Goal: Entertainment & Leisure: Consume media (video, audio)

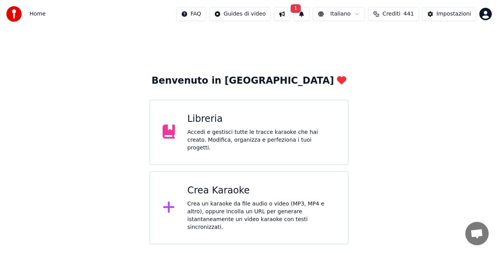
click at [310, 14] on button "1" at bounding box center [302, 14] width 16 height 14
click at [352, 40] on button "Aggiorna" at bounding box center [365, 39] width 38 height 14
click at [196, 128] on div "Libreria Accedi e gestisci tutte le tracce karaoke che hai creato. Modifica, or…" at bounding box center [262, 132] width 148 height 39
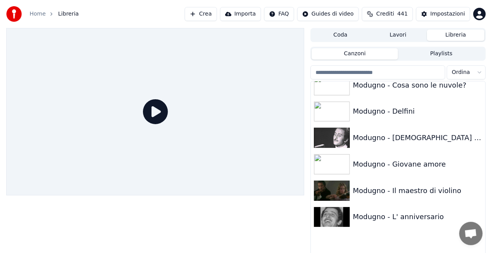
scroll to position [6656, 0]
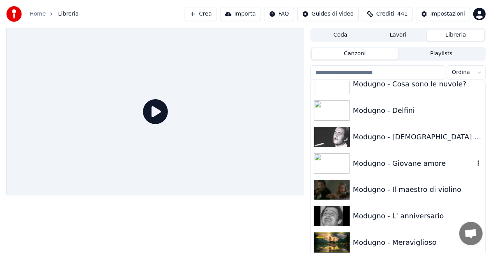
click at [429, 158] on div "Modugno - Giovane amore" at bounding box center [413, 163] width 121 height 11
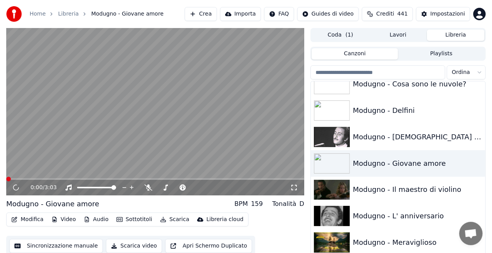
click at [292, 188] on icon at bounding box center [294, 188] width 8 height 6
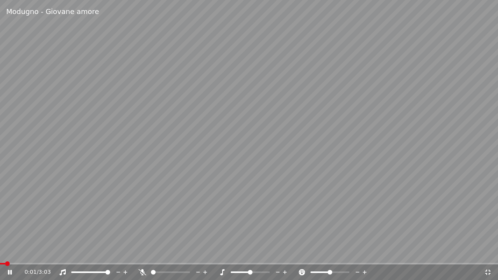
click at [8, 253] on icon at bounding box center [15, 272] width 18 height 6
click at [190, 253] on span at bounding box center [187, 272] width 5 height 5
click at [9, 253] on icon at bounding box center [9, 272] width 5 height 5
click at [7, 253] on span at bounding box center [4, 264] width 8 height 2
drag, startPoint x: 6, startPoint y: 262, endPoint x: 0, endPoint y: 262, distance: 6.2
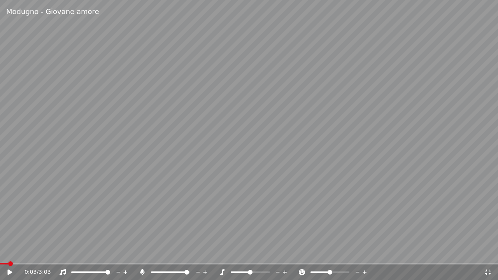
click at [0, 253] on video at bounding box center [249, 140] width 498 height 280
click at [0, 253] on span at bounding box center [0, 264] width 0 height 2
click at [142, 253] on icon at bounding box center [142, 272] width 4 height 6
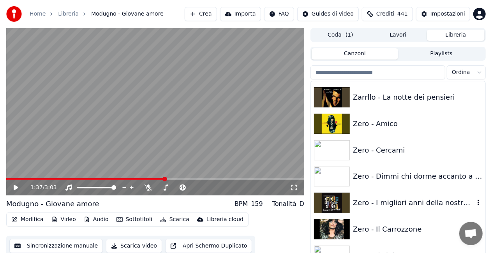
scroll to position [10643, 0]
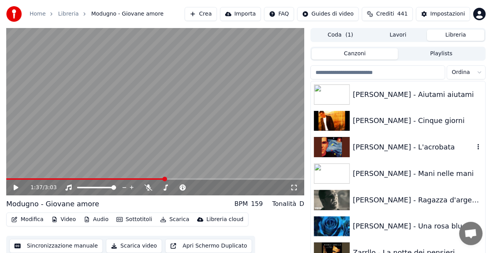
click at [388, 148] on div "[PERSON_NAME] - L'acrobata" at bounding box center [413, 147] width 121 height 11
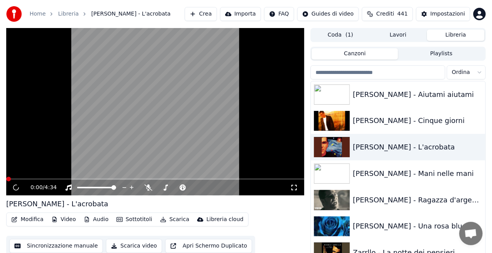
click at [296, 187] on icon at bounding box center [294, 188] width 8 height 6
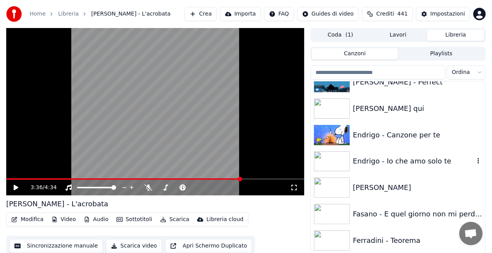
scroll to position [3427, 0]
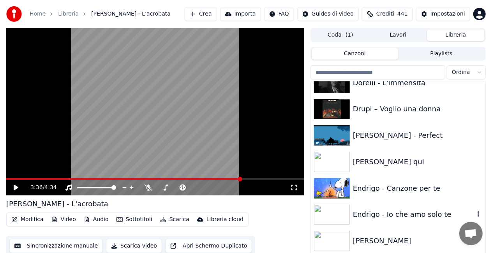
click at [397, 211] on div "Endrigo - Io che amo solo te" at bounding box center [413, 214] width 121 height 11
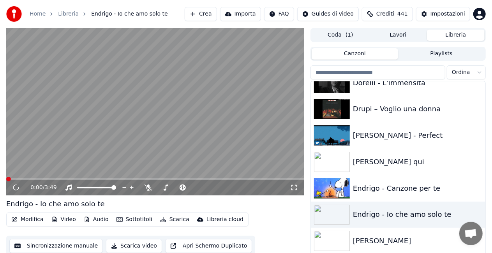
click at [292, 187] on icon at bounding box center [293, 187] width 5 height 5
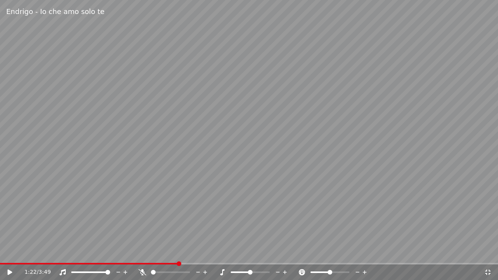
click at [13, 253] on span at bounding box center [89, 264] width 178 height 2
click at [11, 253] on icon at bounding box center [15, 272] width 18 height 6
click at [174, 253] on span at bounding box center [174, 272] width 5 height 5
click at [143, 253] on icon at bounding box center [142, 272] width 4 height 6
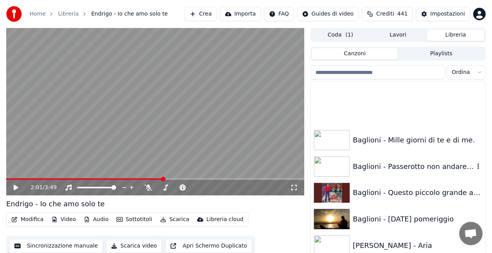
scroll to position [350, 0]
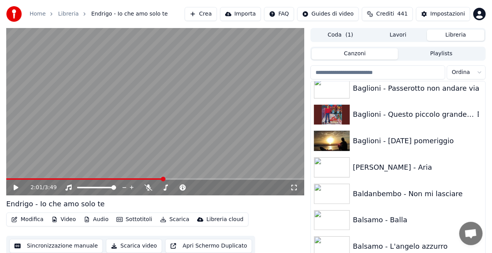
click at [428, 116] on div "Baglioni - Questo piccolo grande amore" at bounding box center [413, 114] width 121 height 11
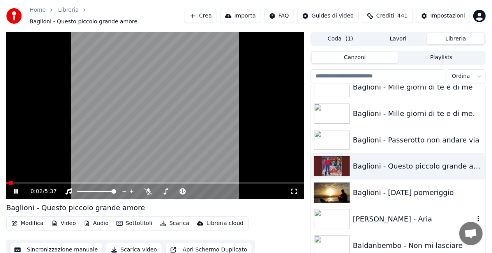
scroll to position [273, 0]
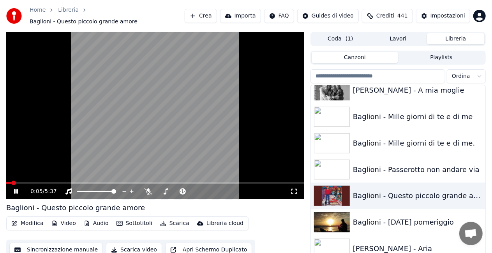
click at [297, 188] on icon at bounding box center [294, 191] width 8 height 6
drag, startPoint x: 294, startPoint y: 190, endPoint x: 294, endPoint y: 199, distance: 8.6
click at [294, 190] on icon at bounding box center [294, 191] width 8 height 6
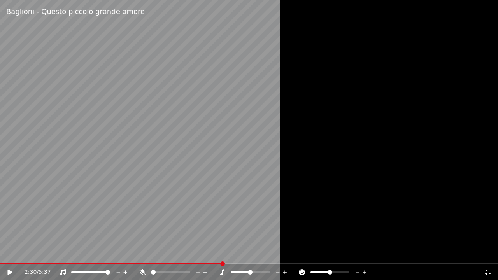
click at [7, 253] on video at bounding box center [249, 140] width 498 height 280
click at [6, 253] on video at bounding box center [249, 140] width 498 height 280
click at [5, 253] on video at bounding box center [249, 140] width 498 height 280
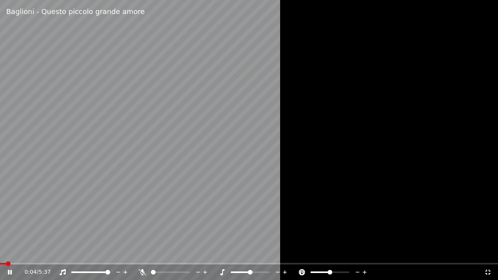
click at [5, 253] on span at bounding box center [3, 264] width 6 height 2
click at [6, 253] on icon at bounding box center [15, 272] width 18 height 6
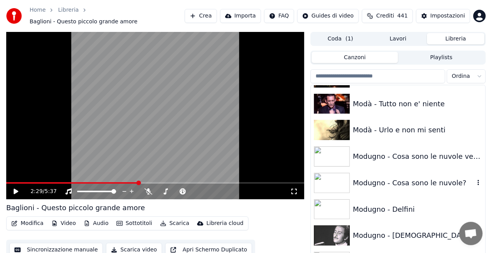
scroll to position [6612, 0]
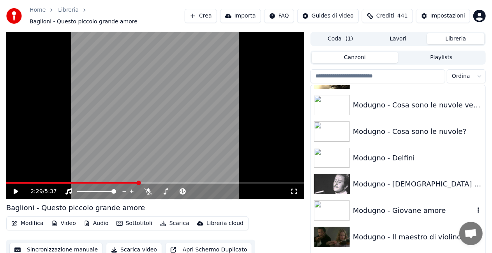
click at [394, 197] on div "Modugno - Giovane amore" at bounding box center [398, 210] width 174 height 26
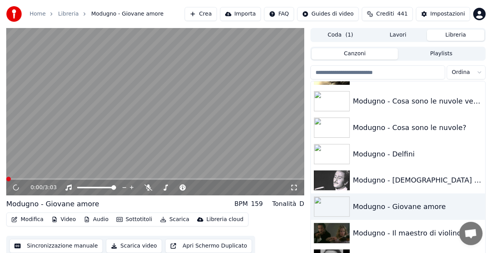
click at [294, 188] on icon at bounding box center [294, 188] width 8 height 6
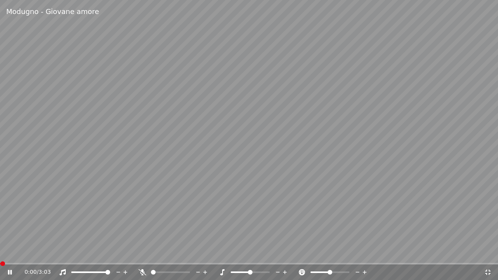
click at [212, 154] on video at bounding box center [249, 140] width 498 height 280
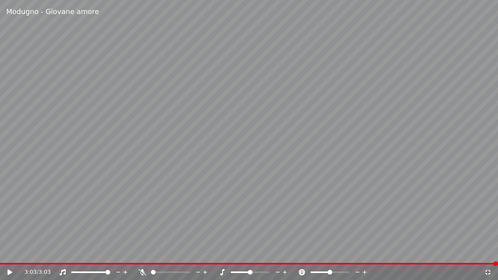
click at [2, 253] on video at bounding box center [249, 140] width 498 height 280
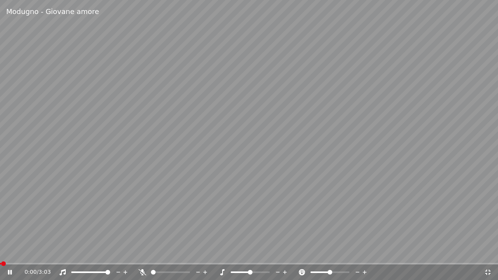
click at [5, 253] on div "0:00 / 3:03" at bounding box center [249, 273] width 492 height 8
click at [140, 253] on icon at bounding box center [143, 272] width 8 height 6
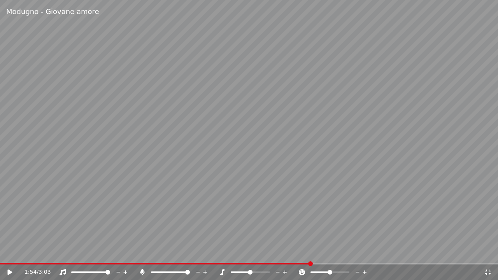
click at [2, 253] on div "1:54 / 3:03" at bounding box center [249, 271] width 498 height 17
click at [2, 253] on span at bounding box center [155, 264] width 311 height 2
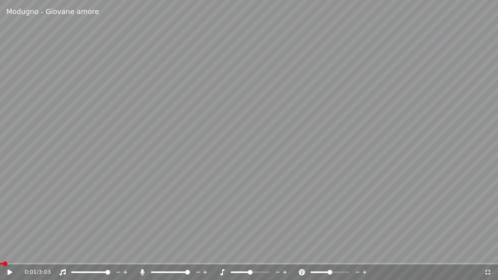
click at [7, 253] on icon at bounding box center [15, 272] width 18 height 6
click at [162, 253] on span at bounding box center [156, 273] width 11 height 2
click at [142, 253] on icon at bounding box center [142, 272] width 4 height 6
click at [141, 253] on icon at bounding box center [143, 272] width 8 height 6
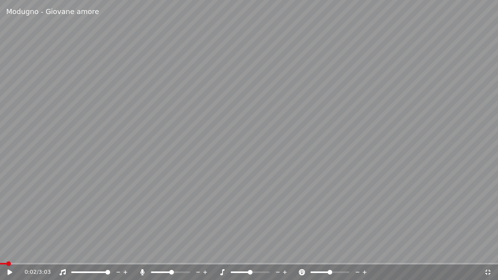
click at [172, 253] on span at bounding box center [171, 272] width 5 height 5
click at [161, 253] on span at bounding box center [156, 273] width 11 height 2
click at [174, 253] on span at bounding box center [174, 272] width 5 height 5
drag, startPoint x: 143, startPoint y: 270, endPoint x: 146, endPoint y: 267, distance: 4.4
click at [144, 253] on div at bounding box center [174, 273] width 70 height 8
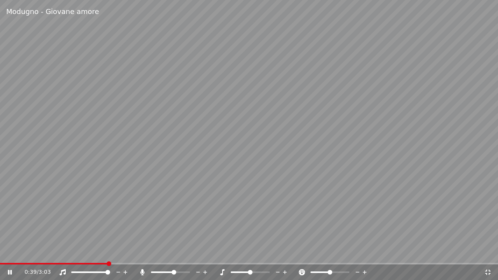
click at [141, 253] on icon at bounding box center [142, 272] width 4 height 6
click at [139, 253] on div "0:48 / 3:03" at bounding box center [255, 273] width 460 height 8
click at [141, 253] on icon at bounding box center [143, 272] width 8 height 6
click at [145, 253] on icon at bounding box center [143, 272] width 8 height 6
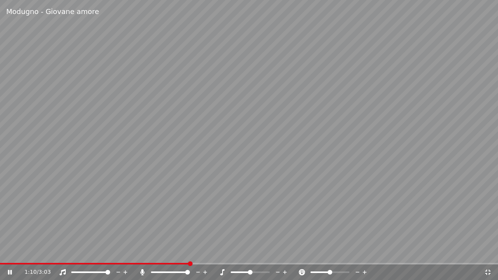
click at [143, 253] on icon at bounding box center [142, 272] width 4 height 6
click at [141, 253] on icon at bounding box center [143, 272] width 8 height 6
click at [145, 253] on icon at bounding box center [143, 272] width 8 height 6
click at [169, 253] on div at bounding box center [177, 273] width 63 height 8
click at [169, 253] on span at bounding box center [170, 273] width 39 height 2
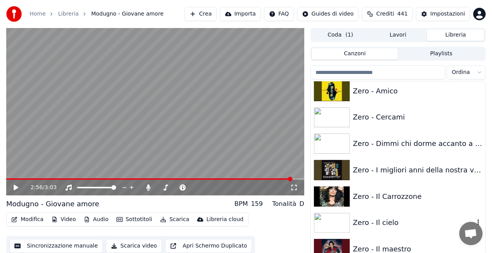
scroll to position [10824, 0]
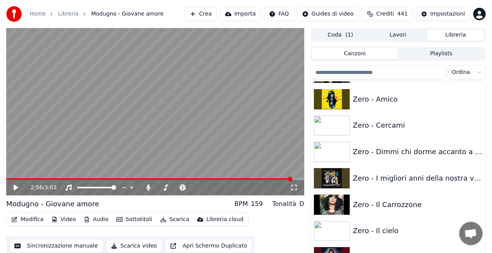
click at [389, 227] on div "Zero - Il cielo" at bounding box center [413, 230] width 121 height 11
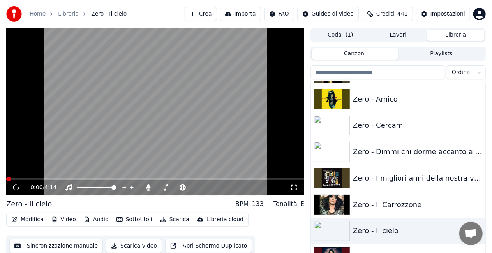
click at [294, 194] on div "0:00 / 4:14" at bounding box center [155, 188] width 298 height 16
click at [294, 193] on div "0:00 / 4:14" at bounding box center [155, 188] width 298 height 16
click at [294, 191] on div "0:00 / 4:14" at bounding box center [155, 188] width 292 height 8
click at [294, 190] on icon at bounding box center [294, 188] width 8 height 6
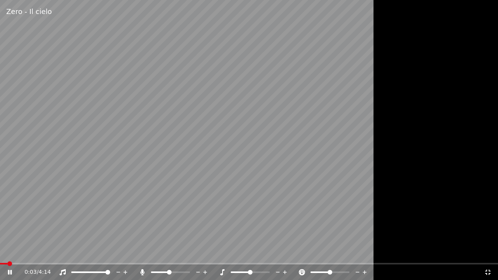
click at [141, 253] on icon at bounding box center [143, 272] width 8 height 6
click at [143, 253] on icon at bounding box center [143, 272] width 8 height 6
click at [142, 253] on icon at bounding box center [142, 272] width 4 height 6
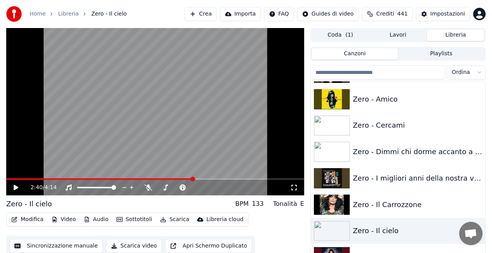
click at [13, 188] on icon at bounding box center [21, 188] width 18 height 6
click at [205, 180] on span at bounding box center [155, 179] width 298 height 2
click at [215, 180] on span at bounding box center [155, 179] width 298 height 2
click at [231, 178] on span at bounding box center [155, 179] width 298 height 2
click at [232, 178] on span at bounding box center [229, 179] width 5 height 5
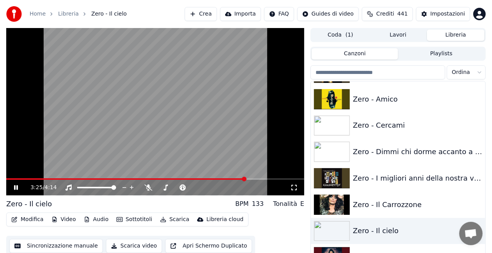
click at [262, 176] on video at bounding box center [155, 111] width 298 height 167
drag, startPoint x: 264, startPoint y: 178, endPoint x: 205, endPoint y: 171, distance: 59.2
click at [261, 178] on div "3:25 / 4:14" at bounding box center [155, 111] width 298 height 167
click at [6, 180] on span at bounding box center [6, 179] width 0 height 2
click at [291, 190] on icon at bounding box center [294, 188] width 8 height 6
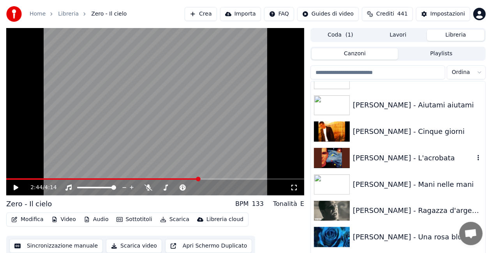
scroll to position [10668, 0]
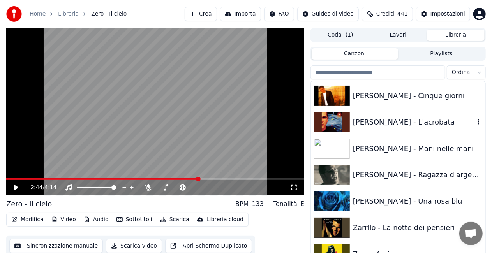
click at [401, 120] on div "[PERSON_NAME] - L'acrobata" at bounding box center [413, 122] width 121 height 11
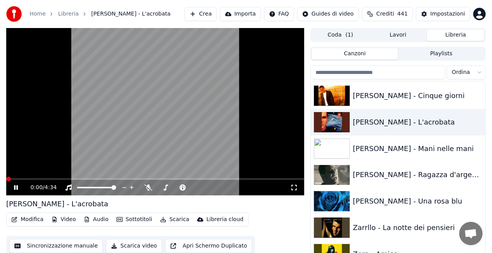
click at [294, 184] on div "0:00 / 4:34" at bounding box center [155, 188] width 292 height 8
drag, startPoint x: 294, startPoint y: 188, endPoint x: 294, endPoint y: 196, distance: 8.6
click at [294, 188] on icon at bounding box center [294, 188] width 8 height 6
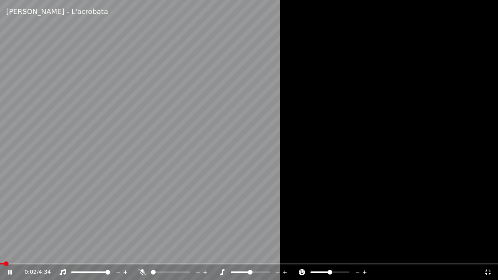
click at [143, 253] on icon at bounding box center [143, 272] width 8 height 6
click at [144, 253] on icon at bounding box center [142, 272] width 4 height 6
click at [2, 253] on span at bounding box center [1, 264] width 2 height 2
click at [7, 253] on div "0:01 / 4:34" at bounding box center [249, 273] width 498 height 16
click at [8, 253] on icon at bounding box center [9, 272] width 5 height 5
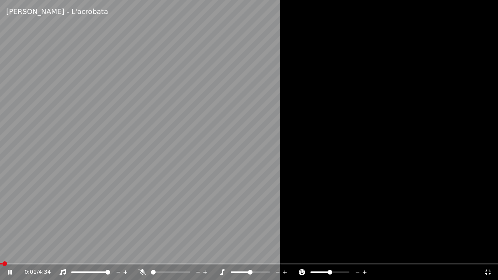
click at [8, 253] on icon at bounding box center [15, 272] width 18 height 6
click at [1, 253] on span at bounding box center [1, 264] width 2 height 2
click at [8, 253] on icon at bounding box center [9, 272] width 5 height 5
click at [7, 253] on icon at bounding box center [15, 272] width 18 height 6
